Goal: Task Accomplishment & Management: Manage account settings

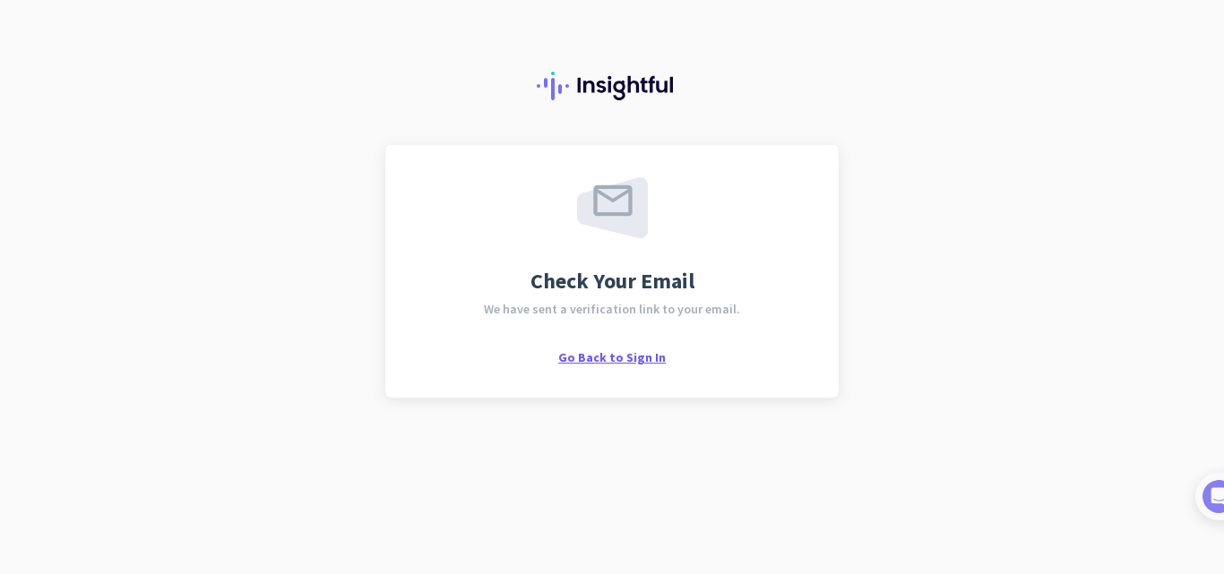
click at [621, 359] on span "Go Back to Sign In" at bounding box center [612, 358] width 108 height 16
click at [587, 358] on span "Go Back to Sign In" at bounding box center [612, 358] width 108 height 16
